Goal: Task Accomplishment & Management: Manage account settings

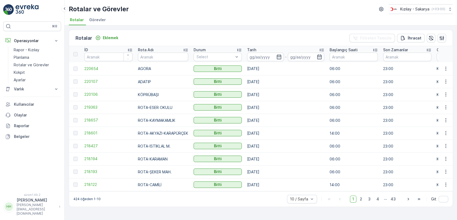
click at [34, 204] on button "HH Hasan.vural Hasan.vural@kizilay.com.tr" at bounding box center [32, 206] width 58 height 18
click at [36, 198] on font "Oturumu Kapat" at bounding box center [26, 200] width 27 height 5
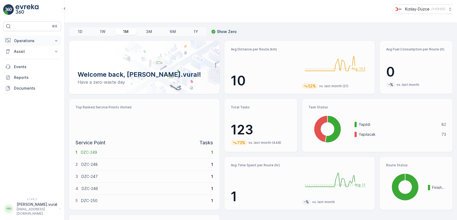
click at [33, 38] on p "Operations" at bounding box center [32, 40] width 36 height 5
click at [36, 66] on p "Routes & Tasks" at bounding box center [28, 64] width 28 height 5
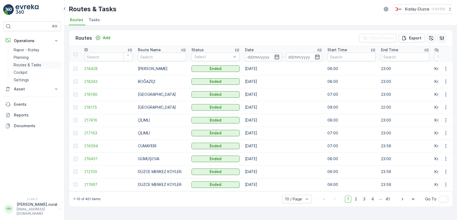
click at [33, 63] on p "Routes & Tasks" at bounding box center [28, 64] width 28 height 5
